Goal: Task Accomplishment & Management: Use online tool/utility

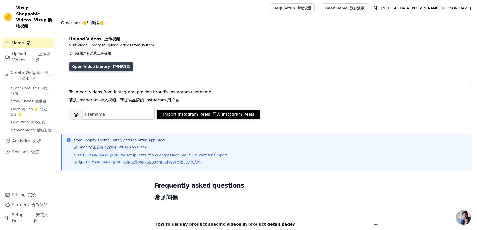
click at [120, 65] on font "打开视频库" at bounding box center [122, 67] width 18 height 4
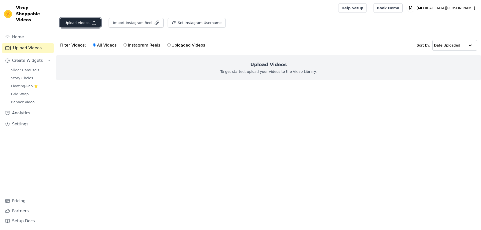
click at [80, 24] on button "Upload Videos" at bounding box center [80, 23] width 41 height 10
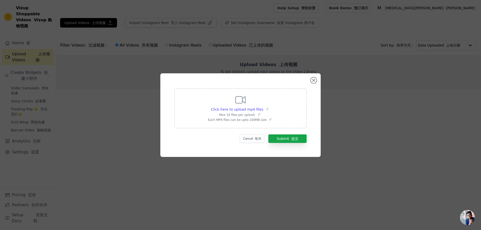
click at [245, 105] on icon at bounding box center [240, 100] width 12 height 12
click at [270, 107] on input "Click here to upload mp4 files Max 10 files per upload. Each MP4 files can be u…" at bounding box center [270, 107] width 0 height 0
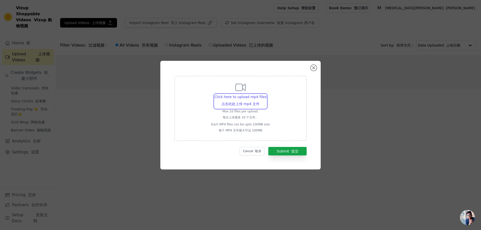
type input "C:\fakepath\cd43c942-ce3c-463b-9487-2935b4f9ec08-stream.mp4"
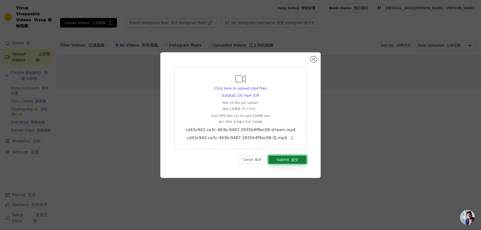
click at [296, 158] on font "提交" at bounding box center [294, 160] width 7 height 4
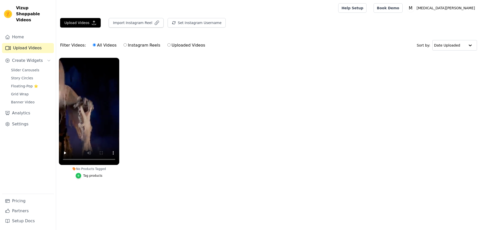
click at [80, 175] on icon "button" at bounding box center [79, 176] width 4 height 4
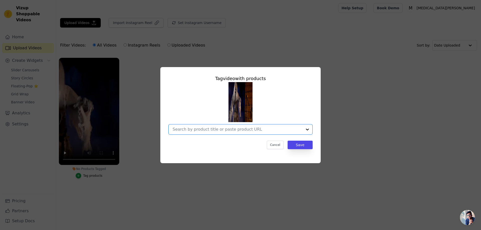
click at [201, 131] on input "No Products Tagged Tag video with products Option undefined, selected. Select i…" at bounding box center [238, 129] width 130 height 5
click at [212, 135] on div "Tag video with products Cancel Save" at bounding box center [240, 112] width 152 height 82
click at [212, 132] on input "No Products Tagged Tag video with products Option undefined, selected. Select i…" at bounding box center [238, 129] width 130 height 5
paste input "7 Ft Crypt Countess Animatronic"
type input "7 Ft Crypt Countess Animatronic"
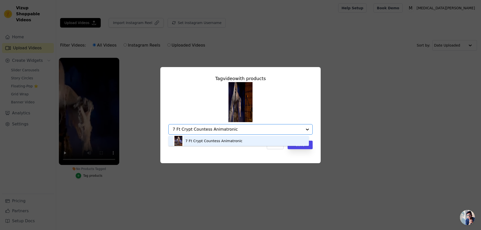
click at [217, 142] on div "7 Ft Crypt Countess Animatronic" at bounding box center [213, 140] width 57 height 5
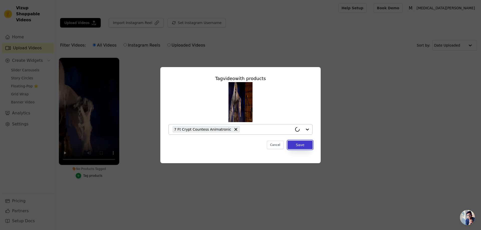
click at [305, 143] on button "Save" at bounding box center [299, 145] width 25 height 9
click at [303, 147] on button "Save" at bounding box center [299, 145] width 25 height 9
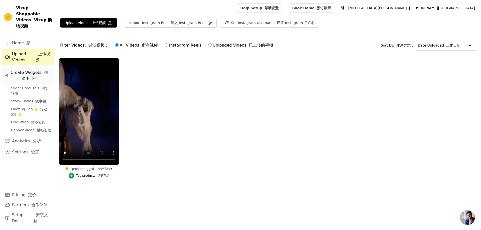
click at [18, 70] on span "Create Widgets 创建小部件" at bounding box center [30, 76] width 38 height 12
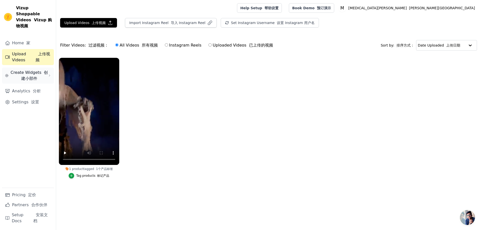
click at [19, 70] on span "Create Widgets 创建小部件" at bounding box center [30, 76] width 38 height 12
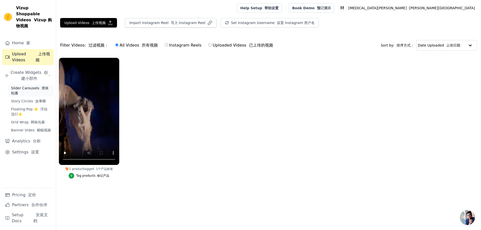
click at [32, 86] on span "Slider Carousels 滑块轮播" at bounding box center [31, 91] width 40 height 10
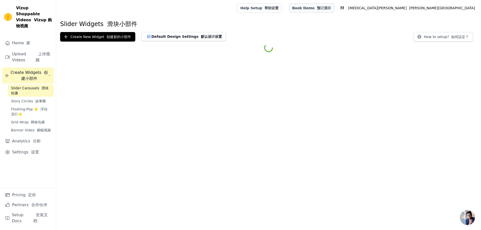
click at [334, 7] on link "Book Demo 预订演示" at bounding box center [311, 8] width 45 height 10
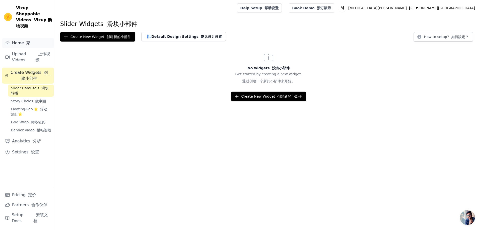
click at [14, 39] on link "Home 家" at bounding box center [28, 43] width 52 height 10
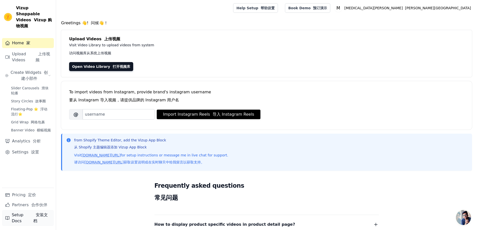
click at [22, 218] on link "Setup Docs 安装文档" at bounding box center [28, 218] width 52 height 16
click at [36, 70] on span "Create Widgets 创建小部件" at bounding box center [30, 76] width 38 height 12
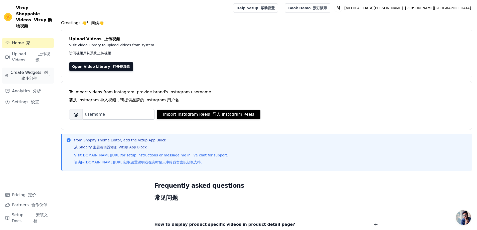
click at [45, 70] on span "Create Widgets 创建小部件" at bounding box center [30, 76] width 38 height 12
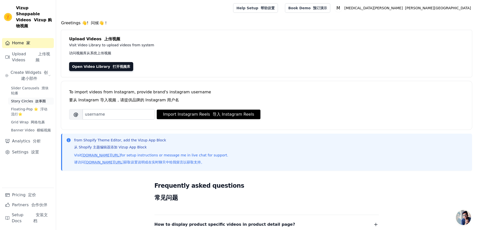
click at [40, 99] on font "故事圈" at bounding box center [40, 101] width 11 height 4
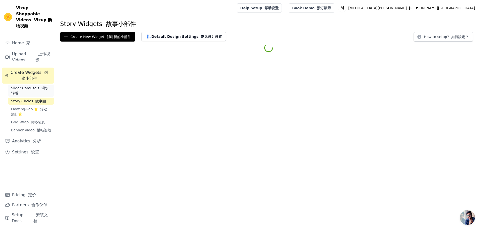
click at [30, 86] on span "Slider Carousels 滑块轮播" at bounding box center [31, 91] width 40 height 10
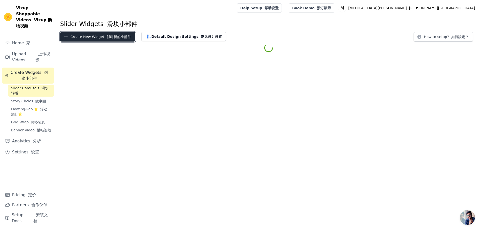
click at [123, 38] on font "创建新的小部件" at bounding box center [118, 37] width 25 height 4
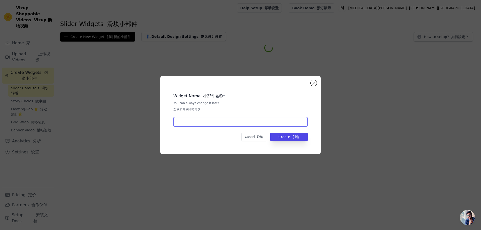
click at [194, 119] on input "text" at bounding box center [240, 122] width 134 height 10
paste input "7 Ft Crypt Countess Animatronic"
type input "7 Ft Crypt Countess Animatronic"
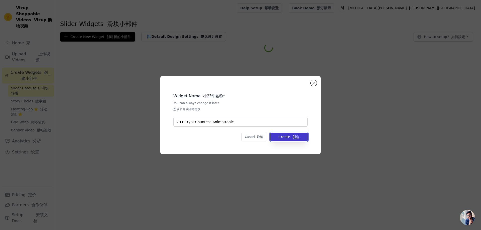
click at [298, 137] on font "创造" at bounding box center [295, 137] width 7 height 4
click at [313, 84] on button "Close modal" at bounding box center [313, 83] width 6 height 6
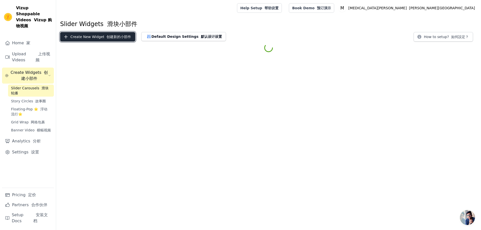
click at [125, 36] on font "创建新的小部件" at bounding box center [118, 37] width 25 height 4
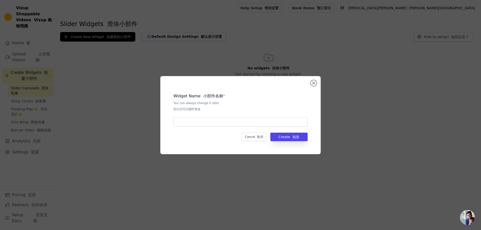
click at [197, 115] on div "Widget Name 小部件名称 * You can always change it later 您以后可以随时更改" at bounding box center [240, 108] width 134 height 38
click at [199, 119] on input "text" at bounding box center [240, 122] width 134 height 10
type input "1"
click at [275, 135] on button "Create 创造" at bounding box center [288, 137] width 37 height 9
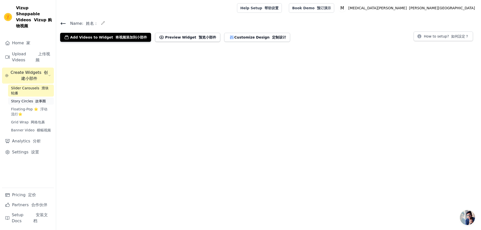
click at [30, 99] on span "Story Circles 故事圈" at bounding box center [28, 101] width 35 height 5
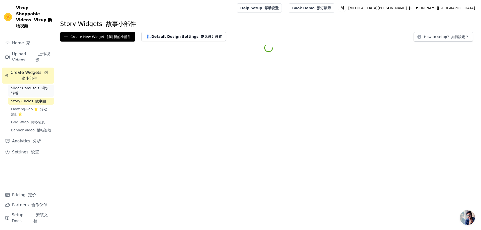
click at [39, 86] on font "Sidebar" at bounding box center [40, 88] width 2 height 4
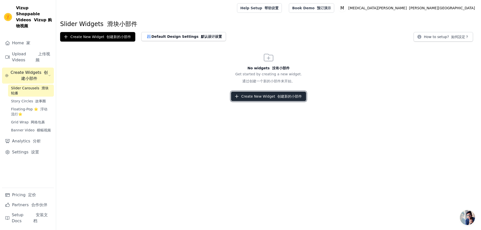
click at [257, 93] on button "Create New Widget 创建新的小部件" at bounding box center [268, 97] width 75 height 10
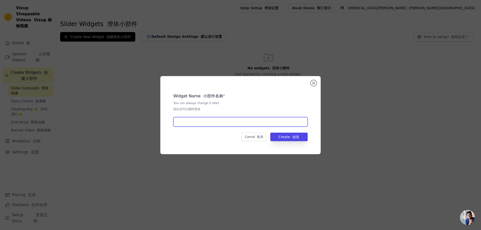
click at [209, 120] on input "text" at bounding box center [240, 122] width 134 height 10
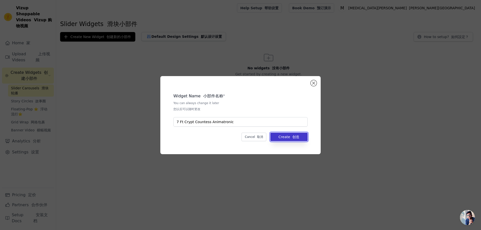
click at [285, 137] on button "Create 创造" at bounding box center [288, 137] width 37 height 9
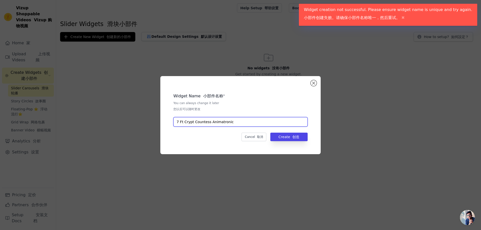
click at [277, 125] on input "7 Ft Crypt Countess Animatronic" at bounding box center [240, 122] width 134 height 10
drag, startPoint x: 257, startPoint y: 124, endPoint x: 137, endPoint y: 130, distance: 120.3
click at [137, 130] on div "Widget Name 小部件名称 * You can always change it later 您以后可以随时更改 7 Ft Crypt Countes…" at bounding box center [240, 115] width 465 height 94
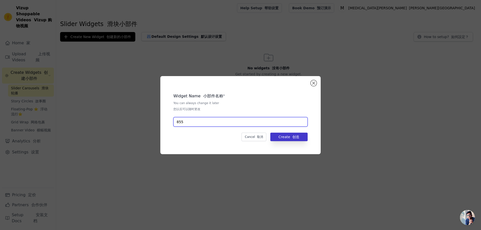
type input "855"
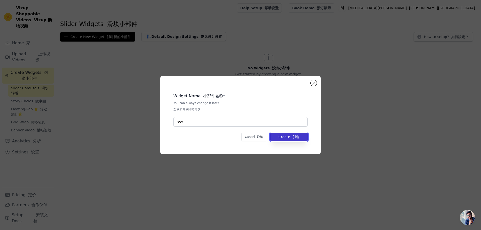
click at [294, 140] on button "Create 创造" at bounding box center [288, 137] width 37 height 9
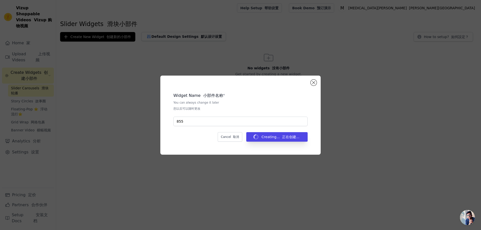
click at [310, 83] on div "Widget Name 小部件名称 * You can always change it later 您以后可以随时更改 855 Cancel 取消 Crea…" at bounding box center [240, 115] width 160 height 79
click at [314, 82] on button "Close modal" at bounding box center [313, 83] width 6 height 6
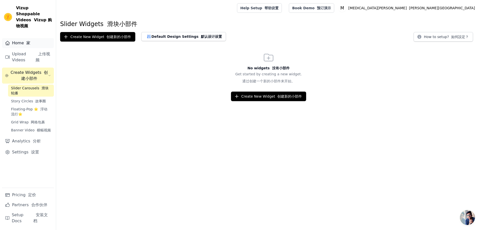
click at [12, 38] on link "Home 家" at bounding box center [28, 43] width 52 height 10
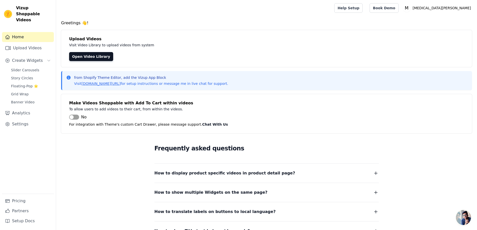
click at [108, 142] on div "Frequently asked questions How to display product specific videos in product de…" at bounding box center [266, 188] width 320 height 103
click at [109, 148] on div "Frequently asked questions How to display product specific videos in product de…" at bounding box center [266, 188] width 320 height 103
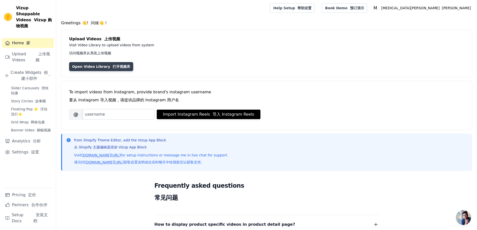
click at [105, 68] on link "Open Video Library 打开视频库" at bounding box center [101, 66] width 64 height 9
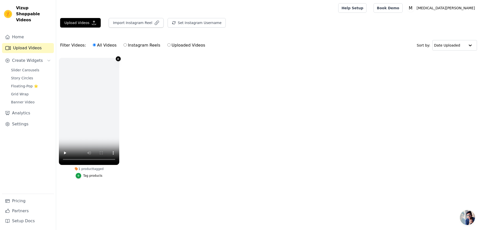
click at [118, 59] on icon "button" at bounding box center [118, 59] width 2 height 2
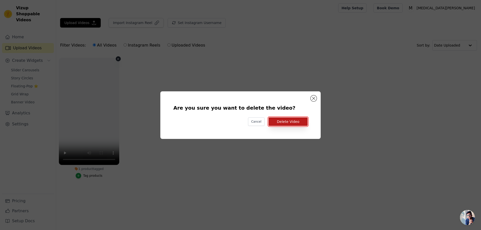
click at [287, 122] on button "Delete Video" at bounding box center [287, 121] width 39 height 9
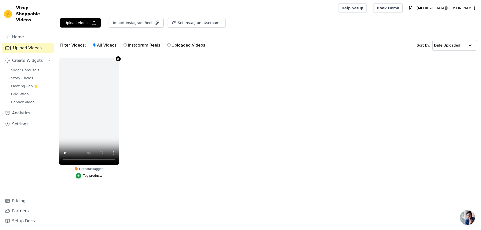
click at [117, 59] on icon "button" at bounding box center [118, 59] width 2 height 2
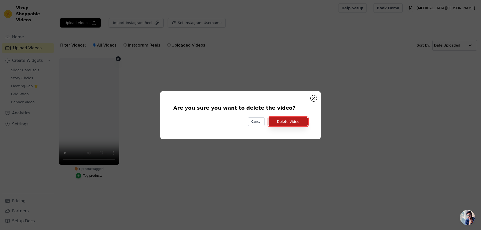
click at [282, 120] on button "Delete Video" at bounding box center [287, 121] width 39 height 9
click at [287, 117] on div "Are you sure you want to delete the video? Cancel Delete Video" at bounding box center [240, 115] width 144 height 32
click at [286, 119] on button "Delete Video" at bounding box center [287, 121] width 39 height 9
